Goal: Find specific page/section: Find specific page/section

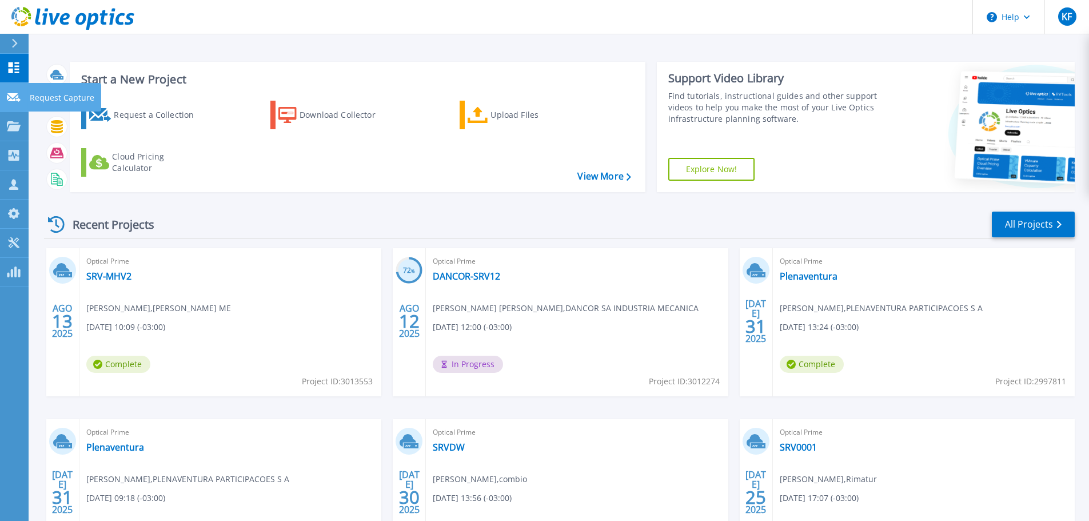
click at [22, 91] on link "Request Capture Request Capture" at bounding box center [14, 97] width 29 height 29
click at [13, 129] on icon at bounding box center [14, 126] width 14 height 10
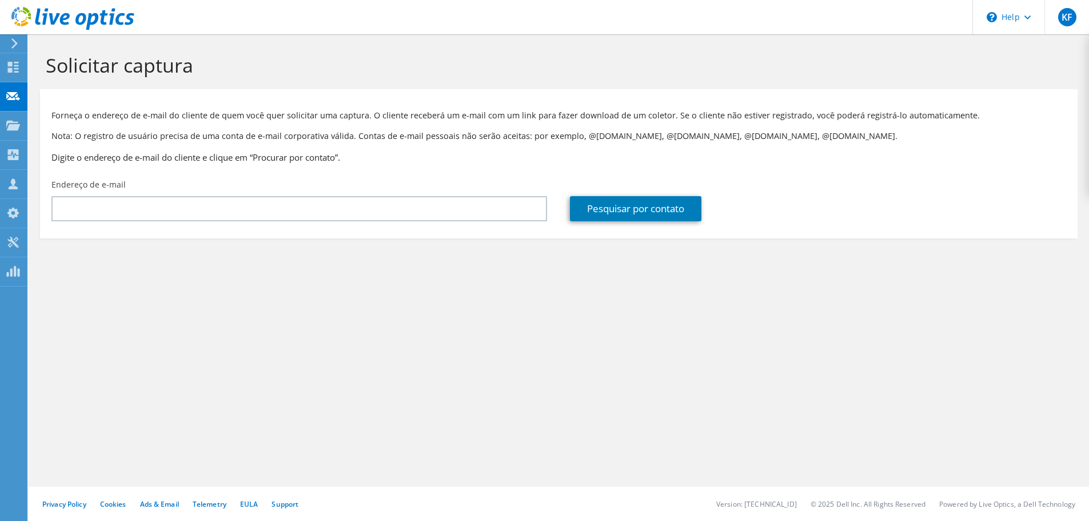
click at [324, 306] on div "Solicitar captura Forneça o endereço de e-mail do cliente de quem você quer sol…" at bounding box center [559, 277] width 1061 height 487
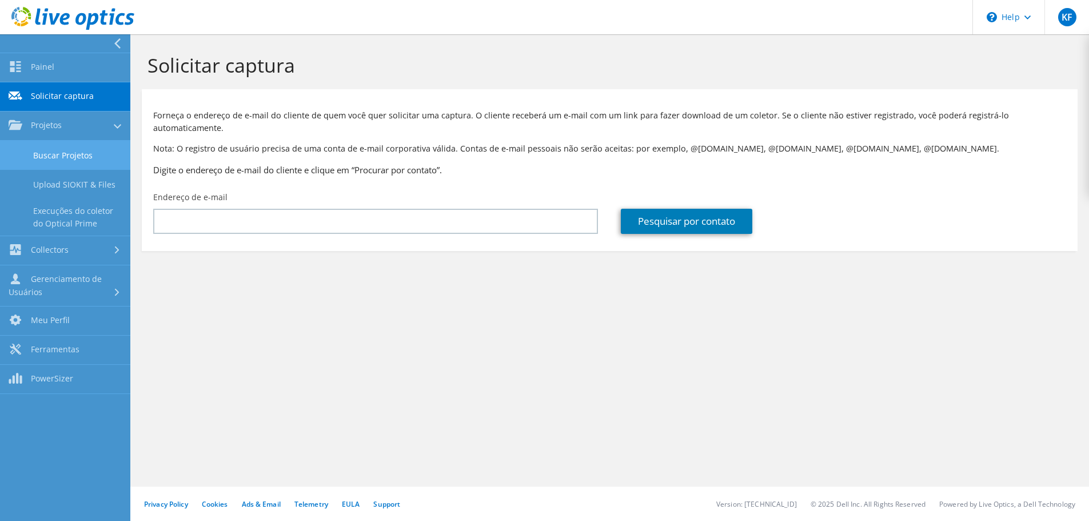
click at [46, 160] on link "Buscar Projetos" at bounding box center [65, 155] width 130 height 29
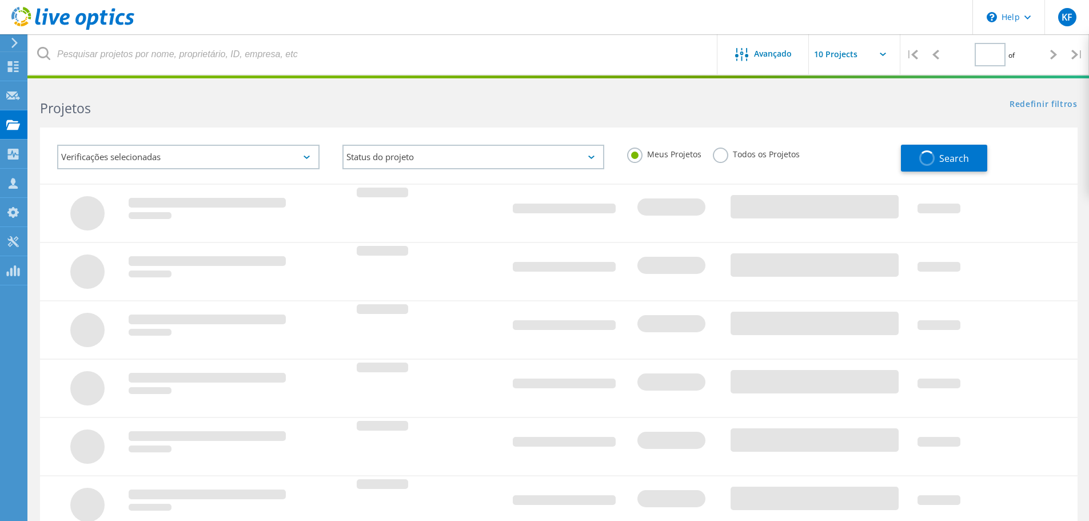
type input "1"
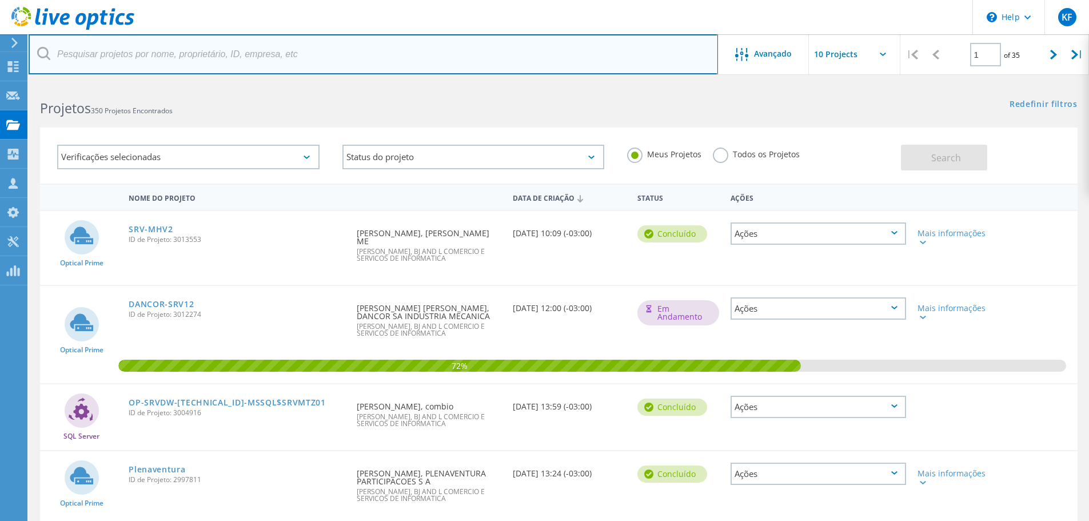
click at [553, 49] on input "text" at bounding box center [374, 54] width 690 height 40
type input "o"
type input "cattalini"
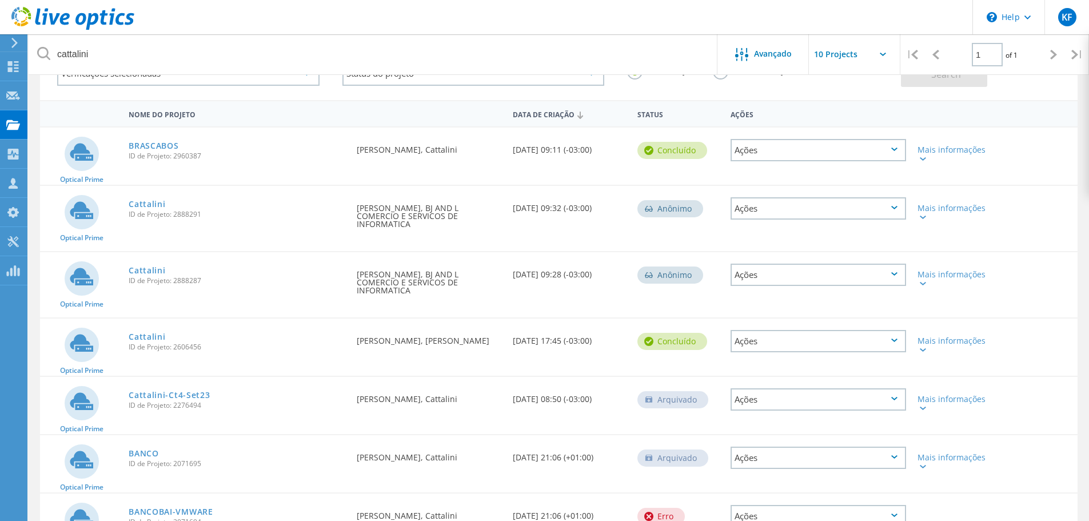
scroll to position [114, 0]
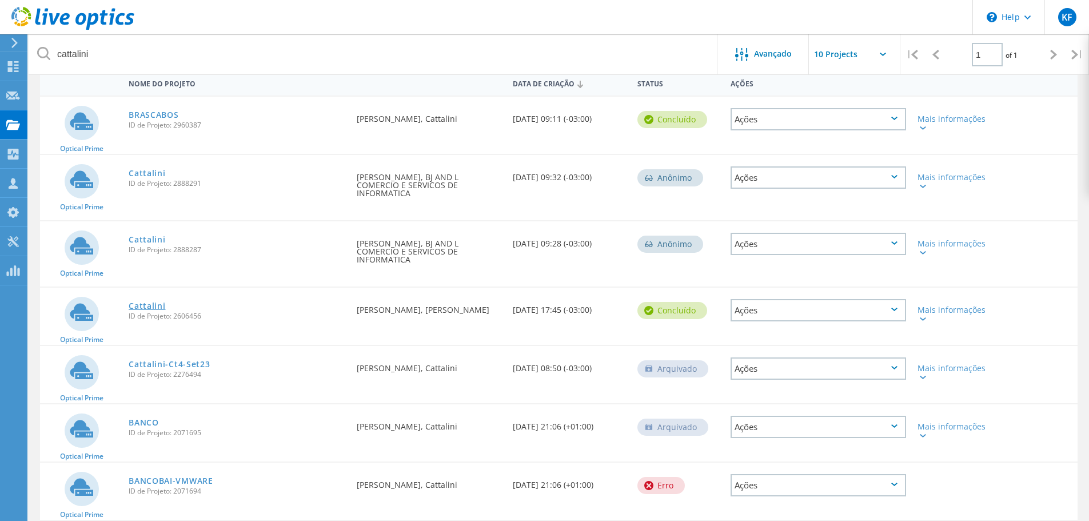
click at [156, 302] on link "Cattalini" at bounding box center [147, 306] width 37 height 8
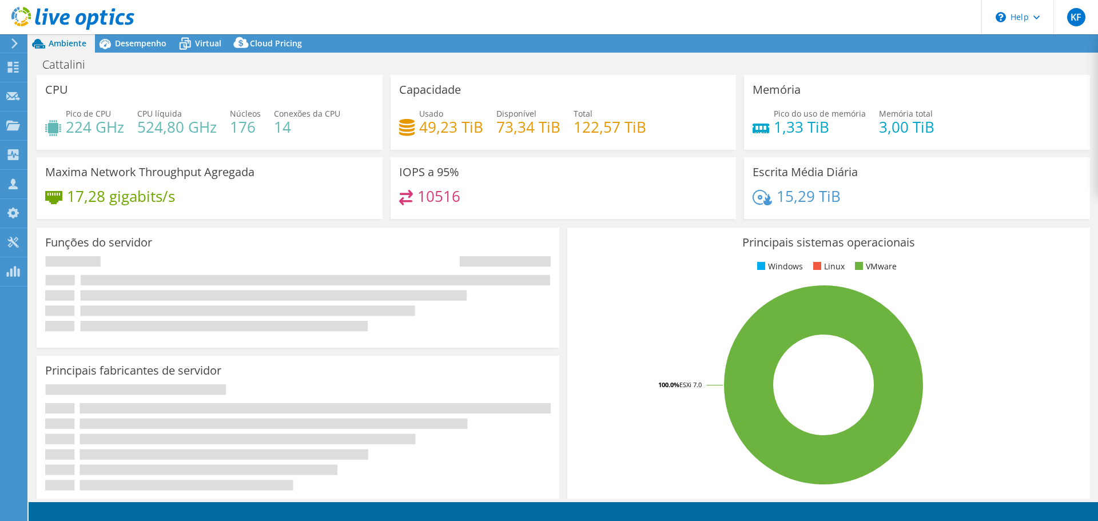
select select "SouthAmerica"
select select "USD"
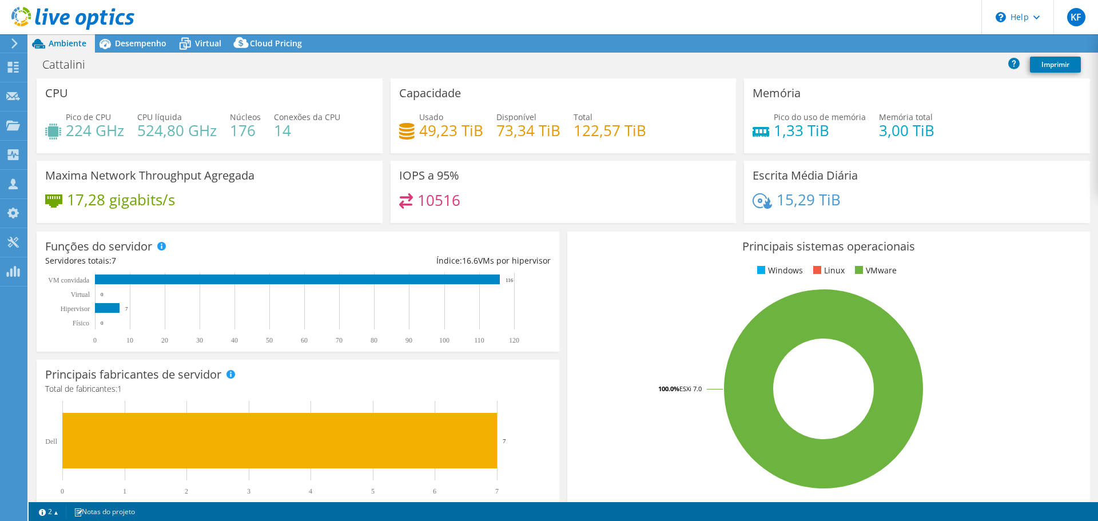
click at [496, 177] on div "IOPS a 95% 10516" at bounding box center [564, 192] width 346 height 62
